Goal: Complete application form

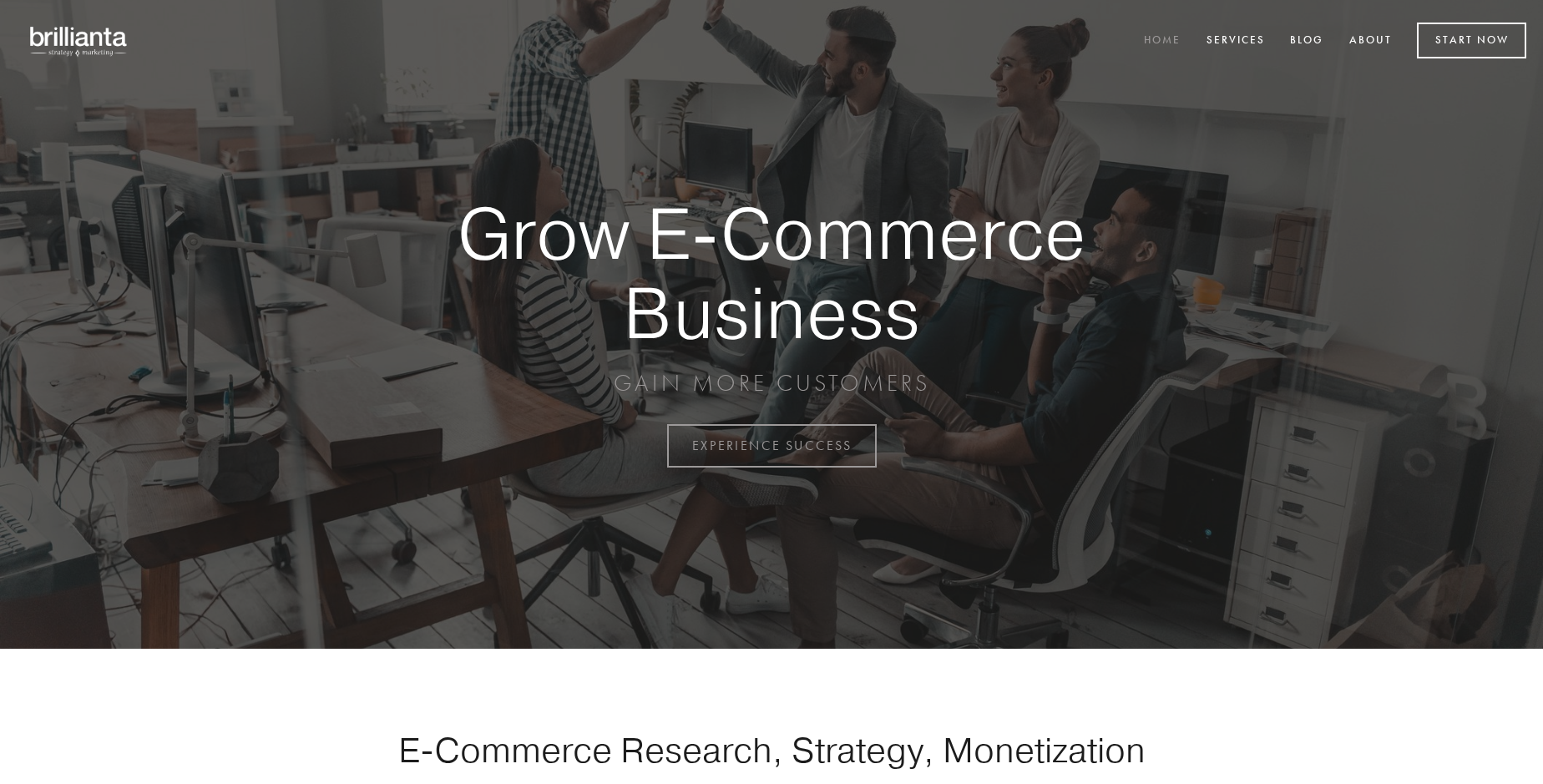
scroll to position [4376, 0]
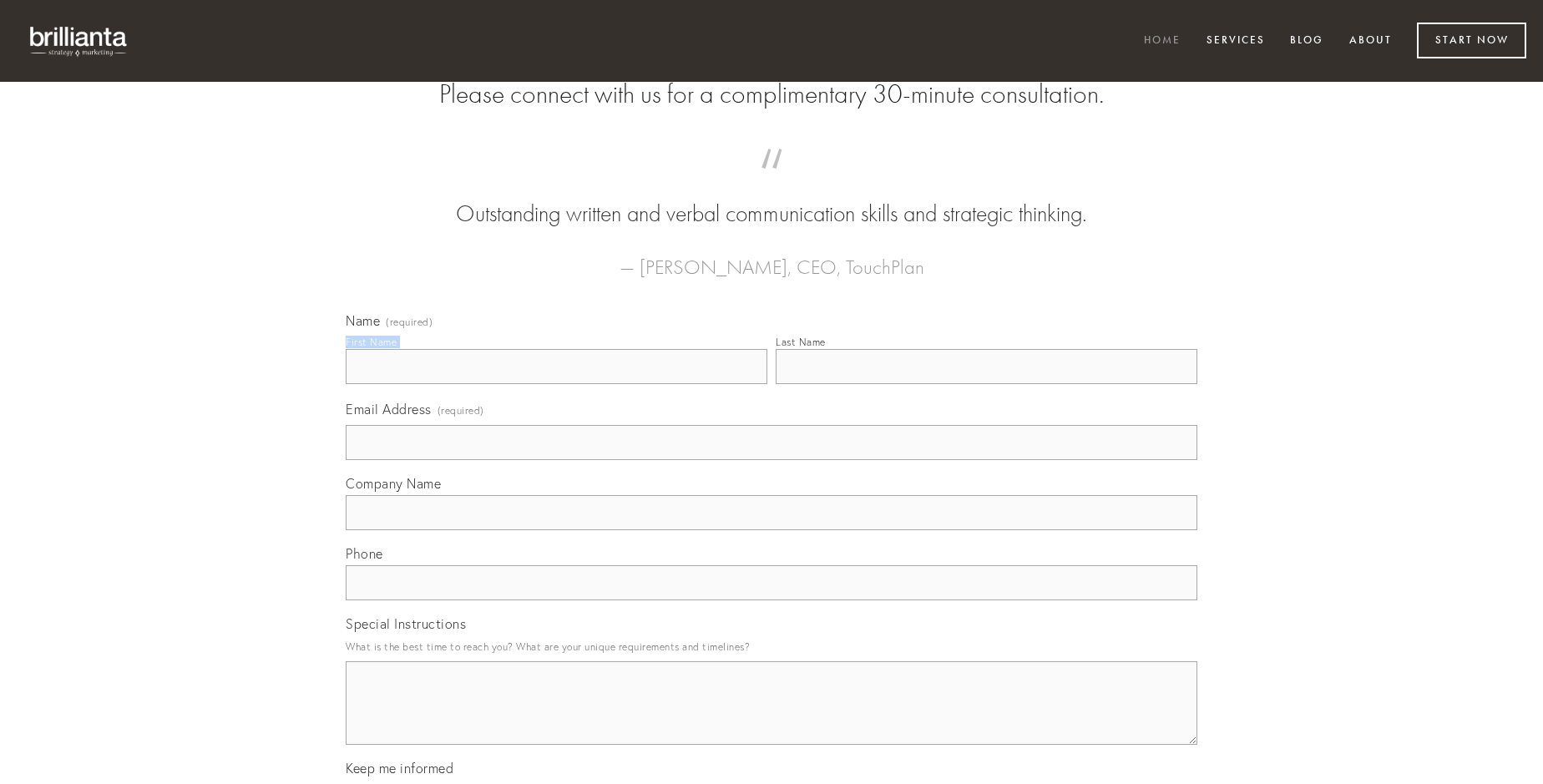
type input "[PERSON_NAME]"
click at [986, 384] on input "Last Name" at bounding box center [986, 367] width 422 height 35
type input "[PERSON_NAME]"
click at [772, 460] on input "Email Address (required)" at bounding box center [771, 443] width 852 height 35
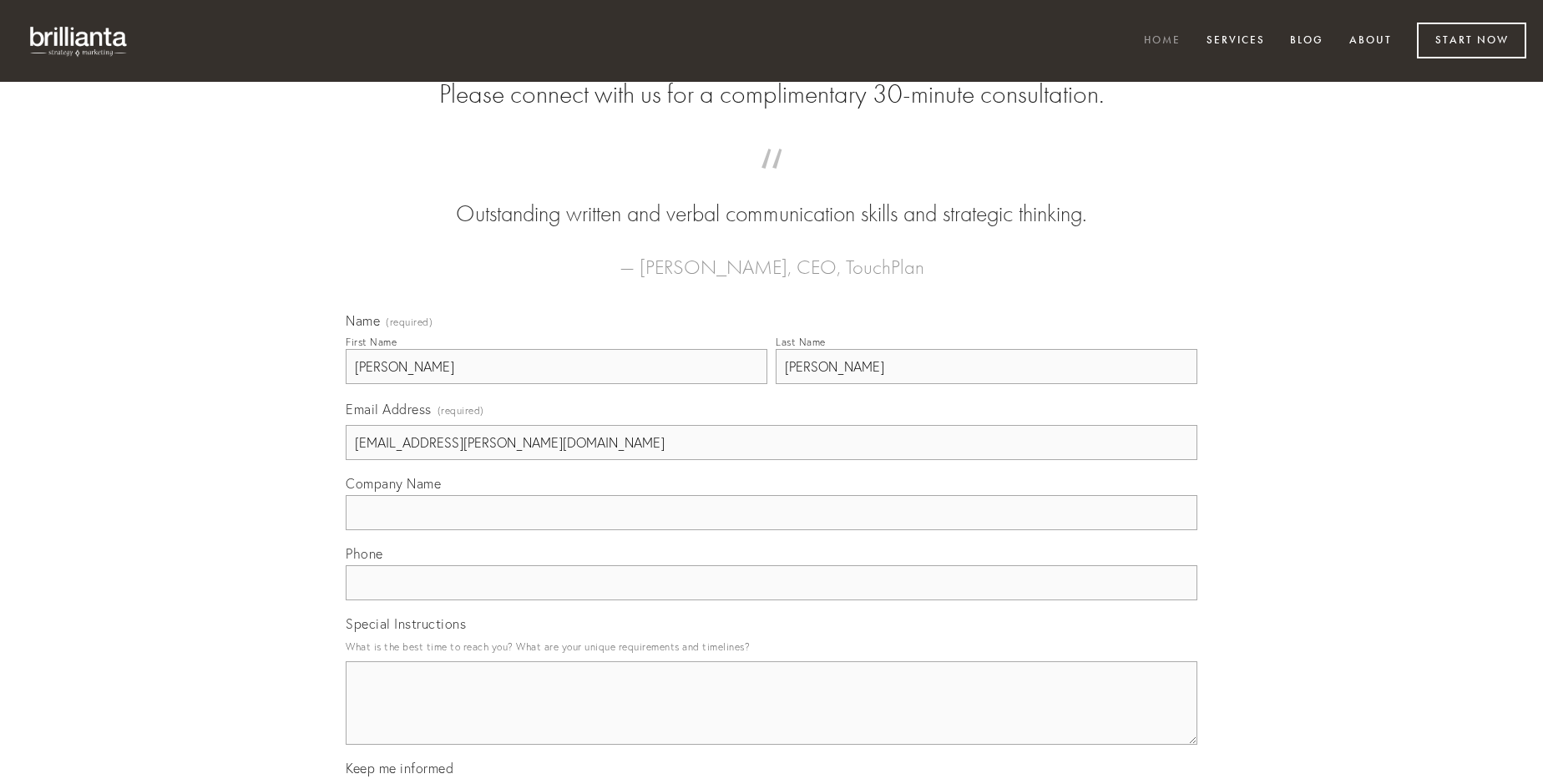
type input "[EMAIL_ADDRESS][PERSON_NAME][DOMAIN_NAME]"
click at [772, 531] on input "Company Name" at bounding box center [771, 513] width 852 height 35
type input "terminatio"
click at [772, 600] on input "text" at bounding box center [771, 582] width 852 height 35
click at [772, 718] on textarea "Special Instructions" at bounding box center [771, 702] width 852 height 83
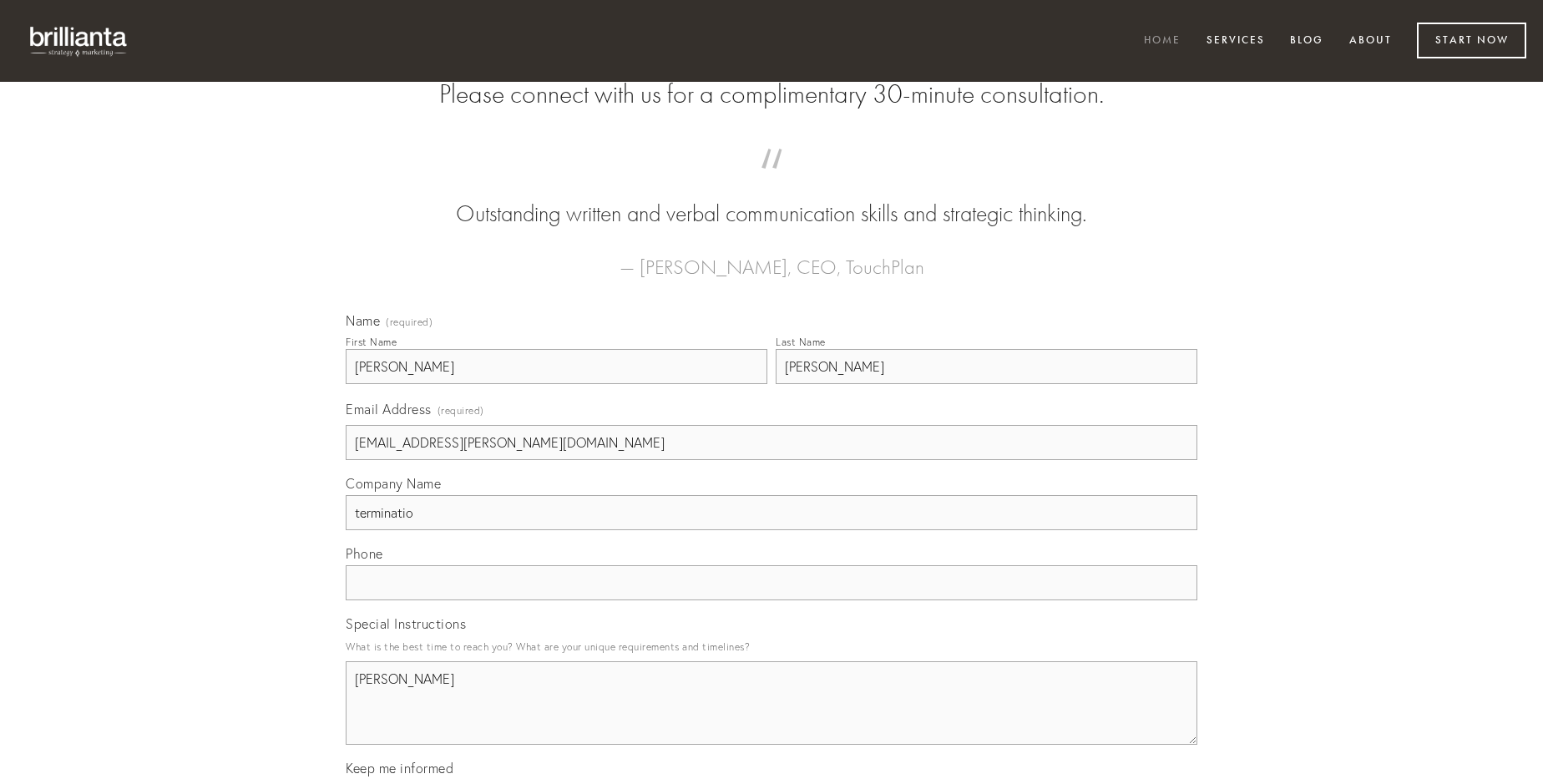
type textarea "[PERSON_NAME]"
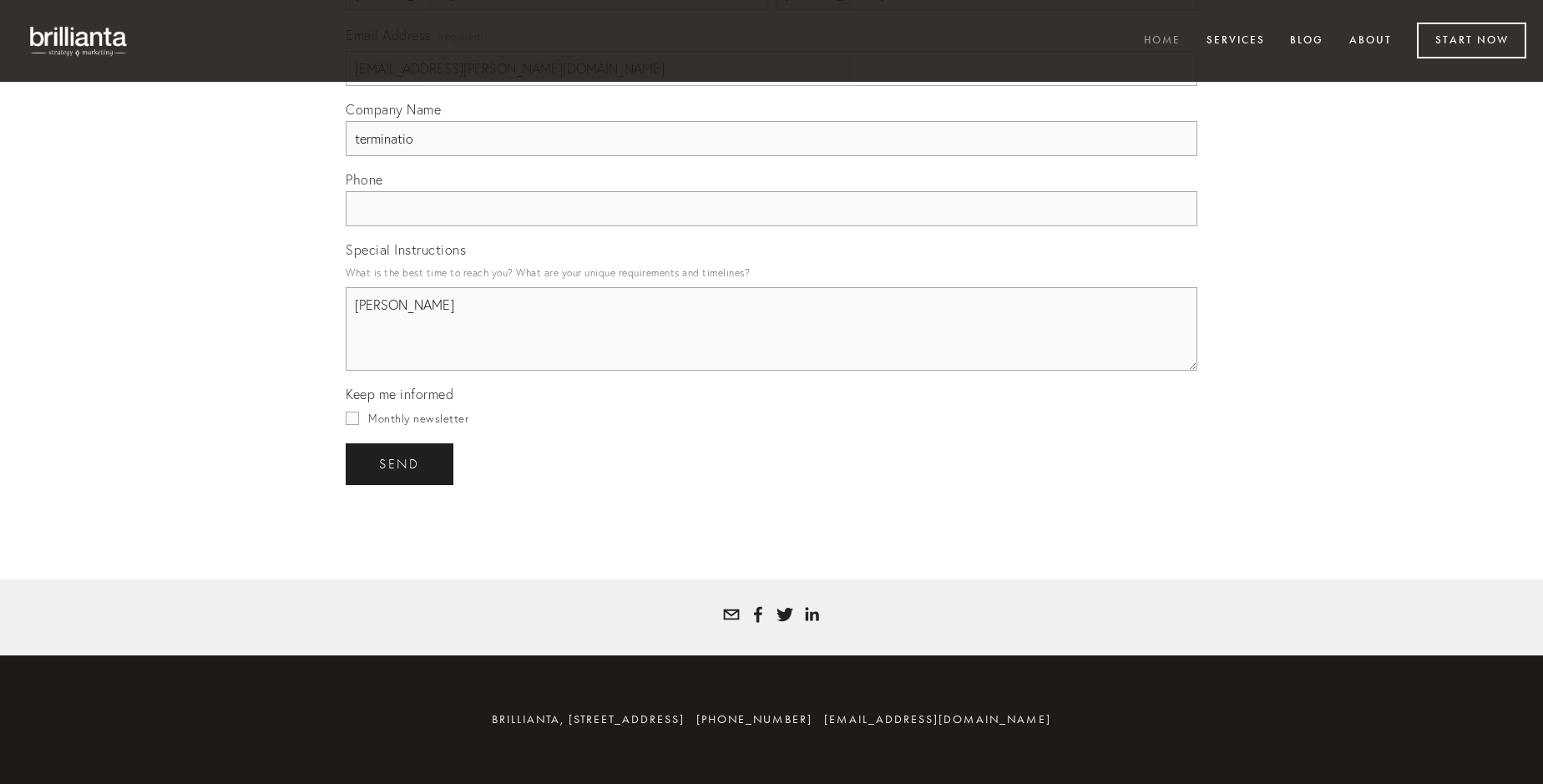
click at [401, 463] on span "send" at bounding box center [399, 464] width 41 height 15
